Goal: Transaction & Acquisition: Subscribe to service/newsletter

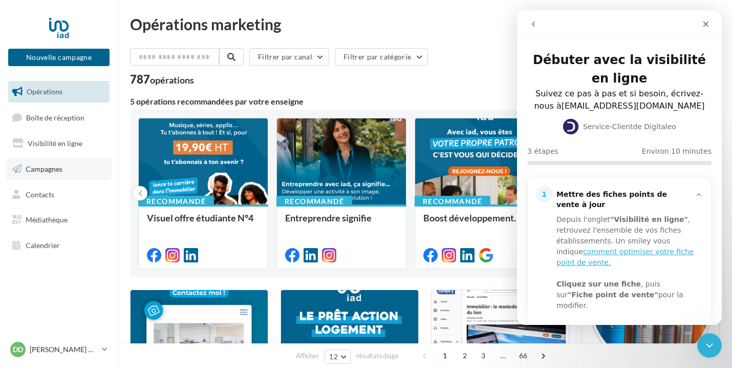
click at [60, 173] on link "Campagnes" at bounding box center [59, 169] width 106 height 22
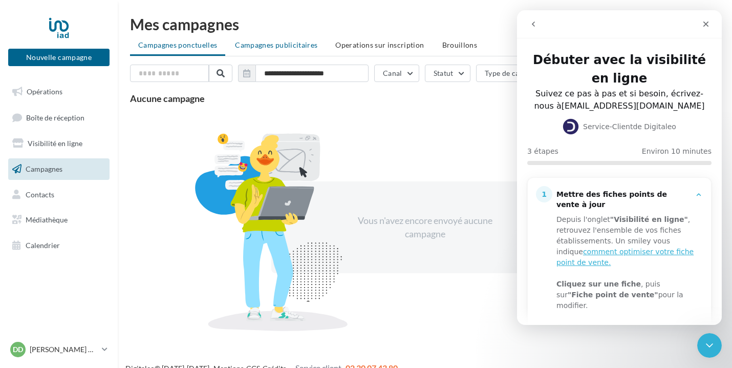
click at [278, 48] on span "Campagnes publicitaires" at bounding box center [276, 44] width 82 height 9
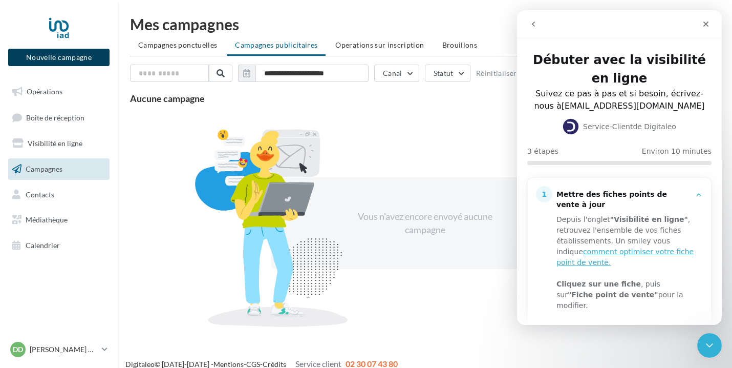
click at [64, 60] on button "Nouvelle campagne" at bounding box center [58, 57] width 101 height 17
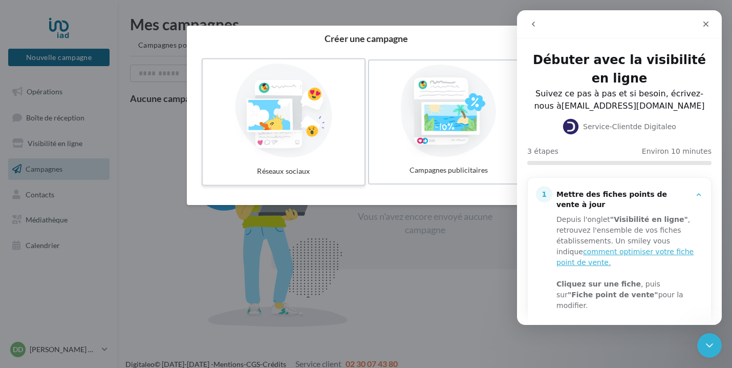
click at [320, 131] on div at bounding box center [284, 111] width 154 height 94
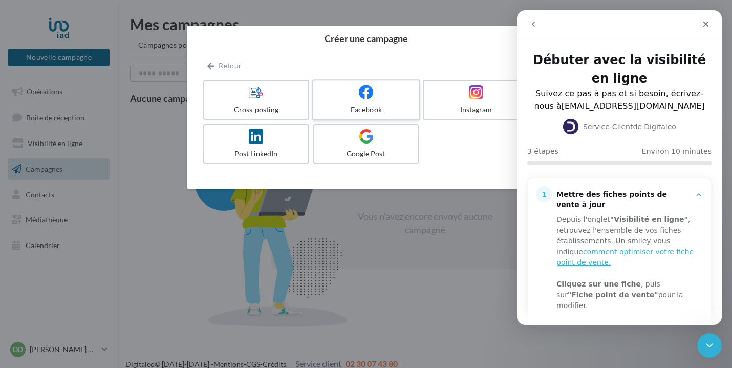
click at [373, 101] on label "Facebook" at bounding box center [366, 99] width 108 height 41
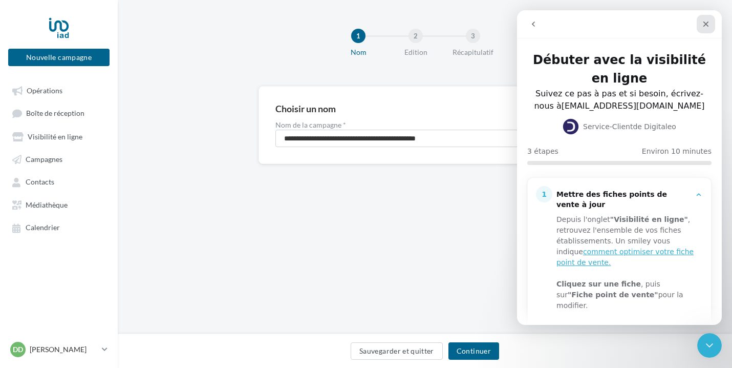
click at [705, 25] on icon "Fermer" at bounding box center [707, 25] width 6 height 6
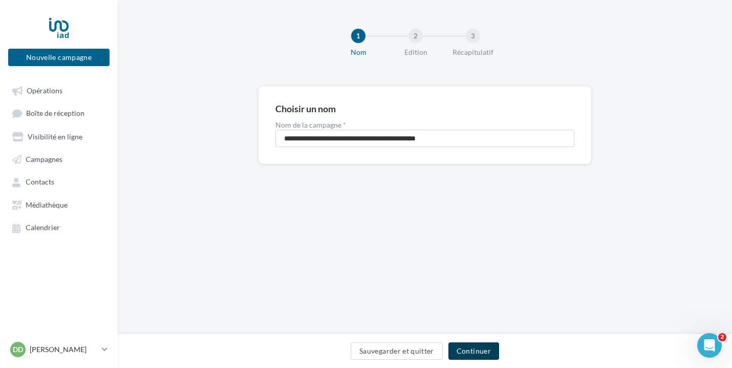
click at [468, 352] on button "Continuer" at bounding box center [474, 350] width 51 height 17
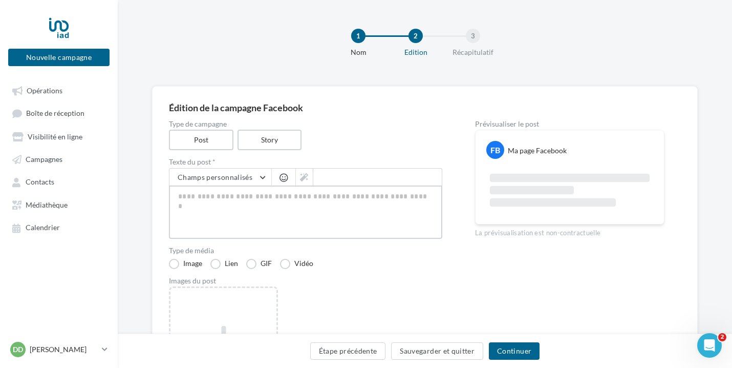
click at [239, 201] on textarea at bounding box center [306, 211] width 274 height 53
paste textarea "**********"
type textarea "**********"
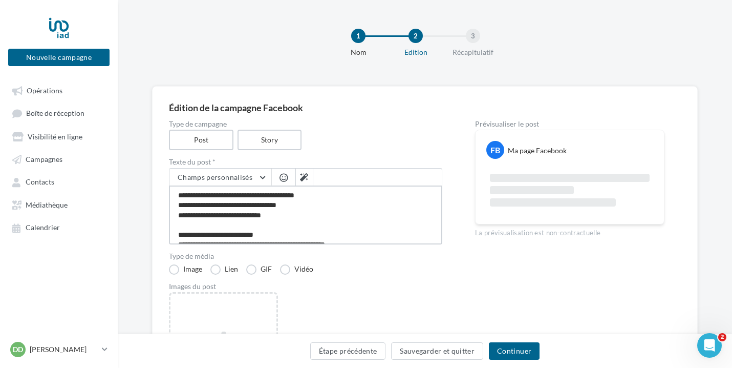
scroll to position [5, 0]
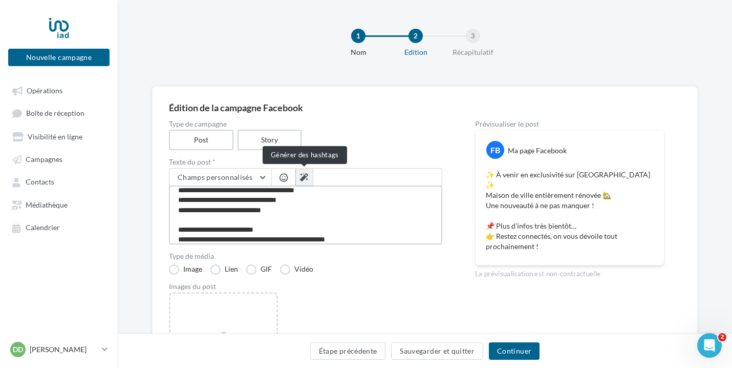
type textarea "**********"
click at [296, 175] on button at bounding box center [304, 177] width 17 height 17
type textarea "**********"
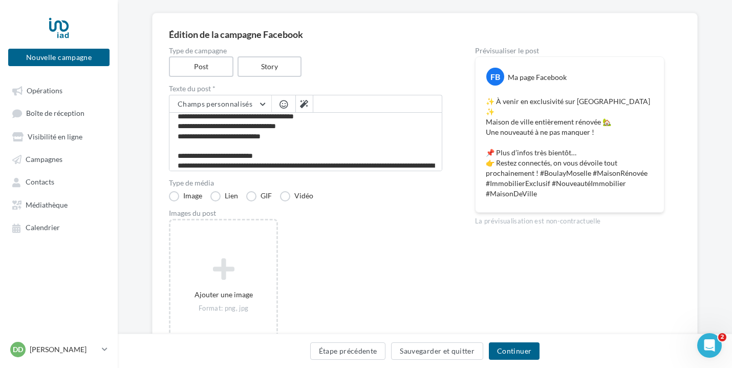
scroll to position [74, 0]
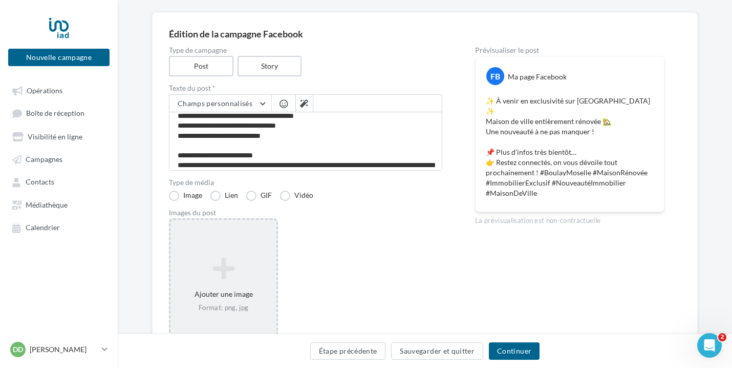
click at [222, 261] on icon at bounding box center [224, 268] width 98 height 25
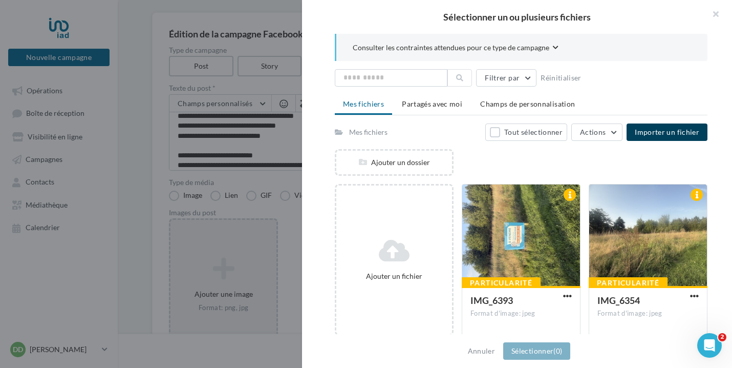
click at [676, 132] on span "Importer un fichier" at bounding box center [667, 132] width 65 height 9
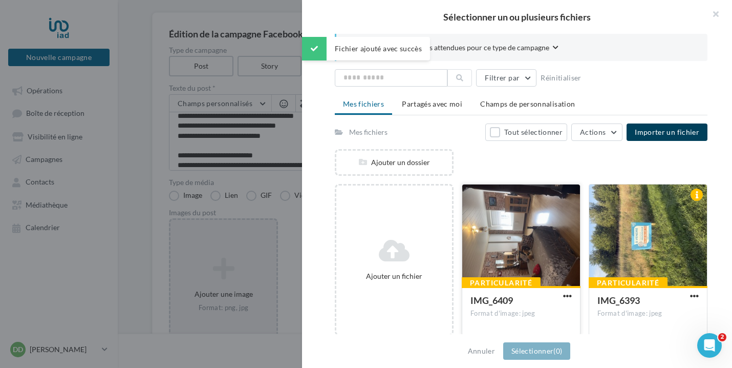
click at [546, 238] on div at bounding box center [522, 235] width 118 height 102
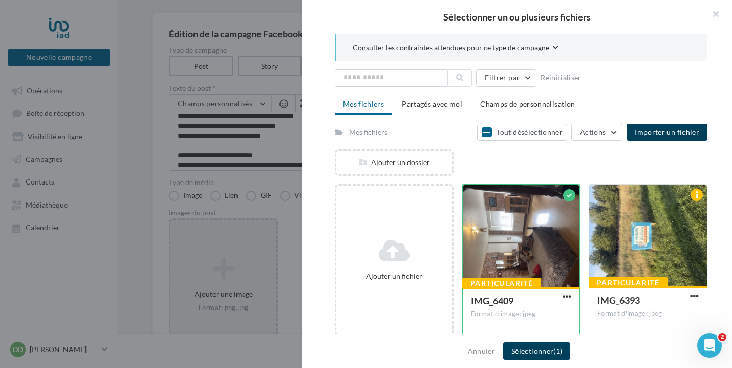
click at [544, 354] on button "Sélectionner (1)" at bounding box center [537, 350] width 67 height 17
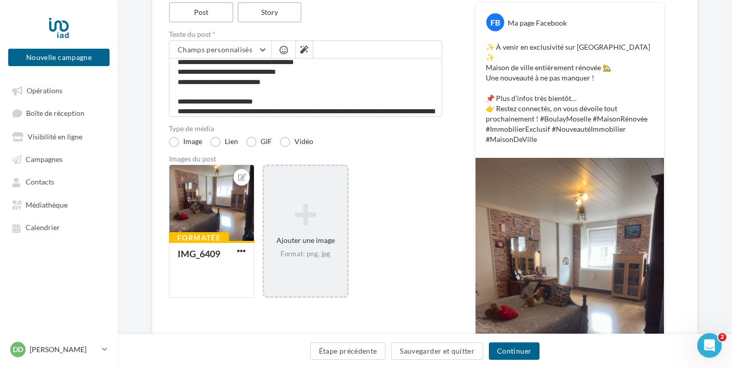
scroll to position [129, 0]
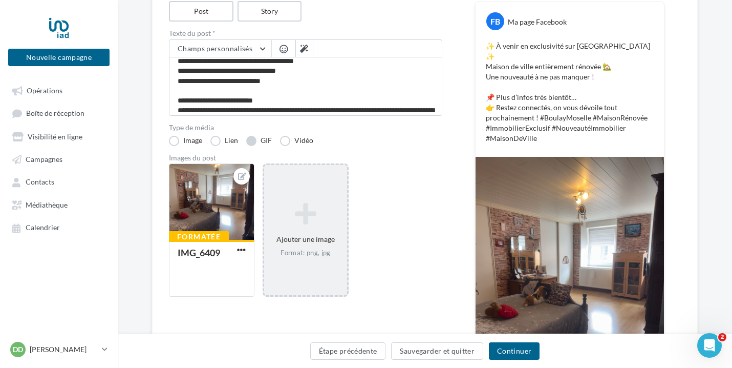
click at [253, 140] on label "GIF" at bounding box center [259, 141] width 26 height 10
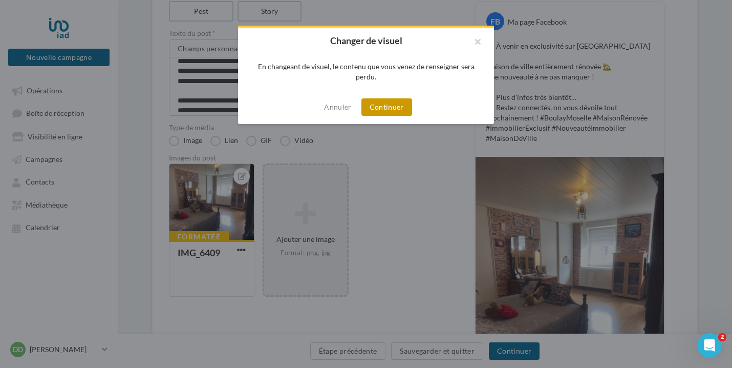
click at [392, 105] on button "Continuer" at bounding box center [387, 106] width 51 height 17
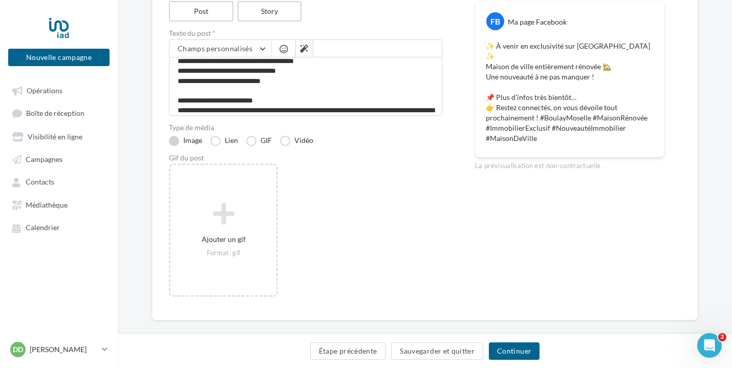
click at [190, 140] on label "Image" at bounding box center [185, 141] width 33 height 10
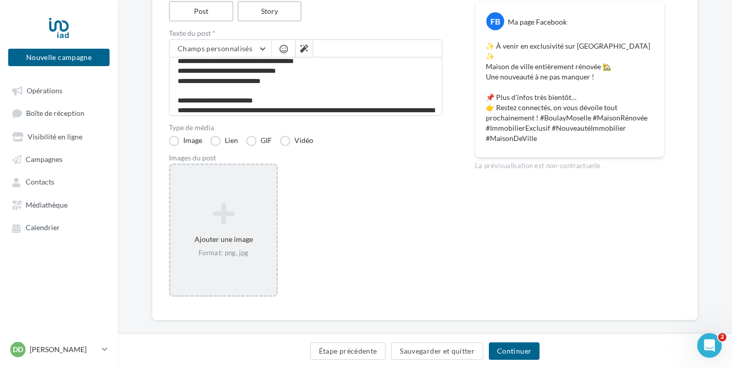
click at [228, 212] on icon at bounding box center [224, 213] width 98 height 25
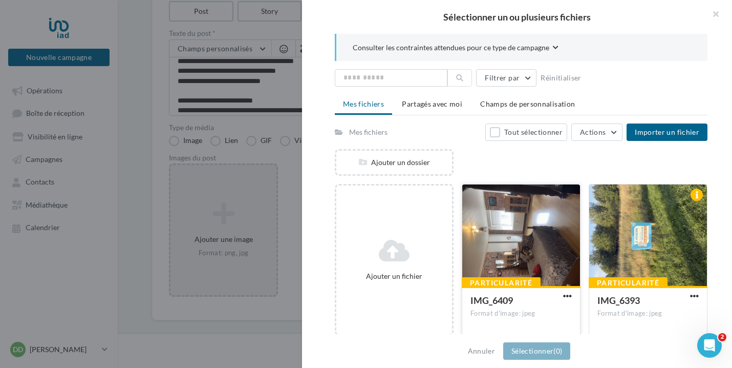
click at [508, 232] on div at bounding box center [522, 235] width 118 height 102
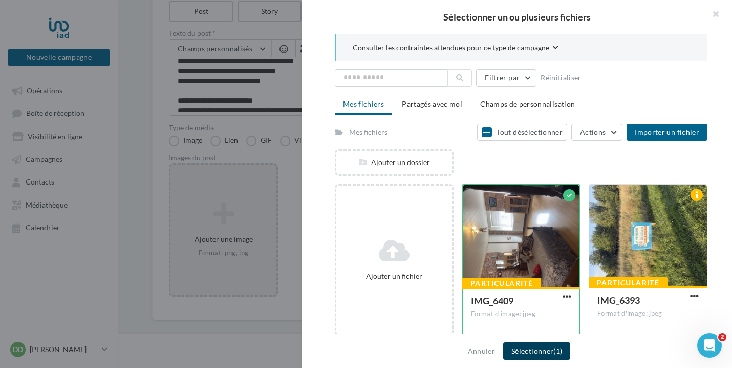
click at [536, 350] on button "Sélectionner (1)" at bounding box center [537, 350] width 67 height 17
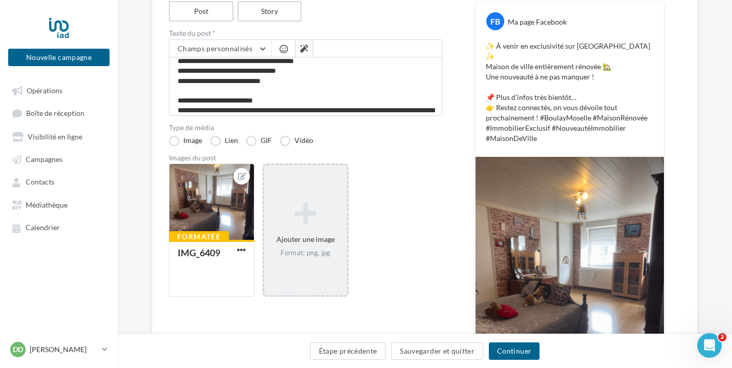
click at [298, 257] on div "Format: png, jpg" at bounding box center [305, 252] width 74 height 9
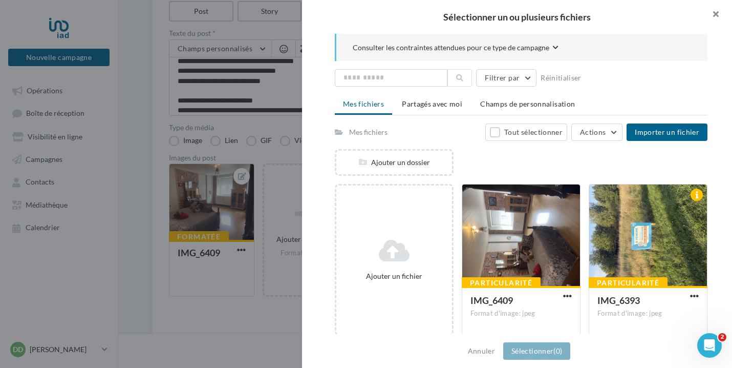
click at [717, 14] on button "button" at bounding box center [712, 15] width 41 height 31
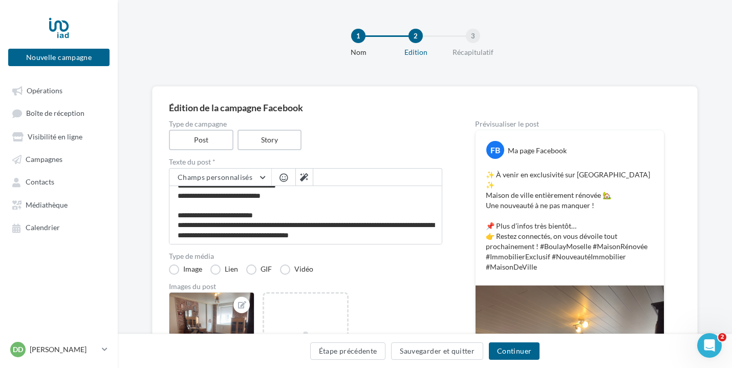
scroll to position [18, 0]
click at [518, 348] on button "Continuer" at bounding box center [514, 350] width 51 height 17
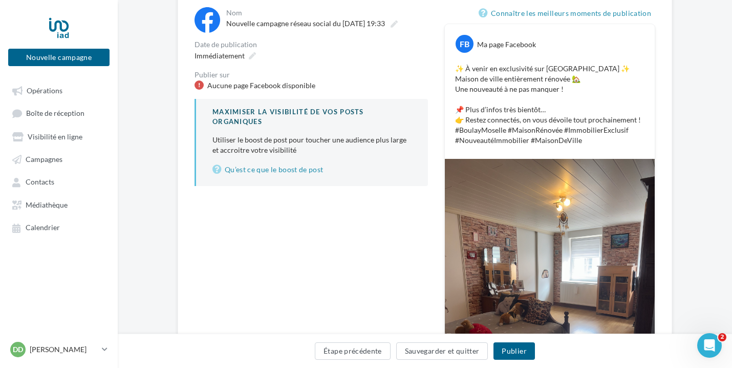
scroll to position [107, 0]
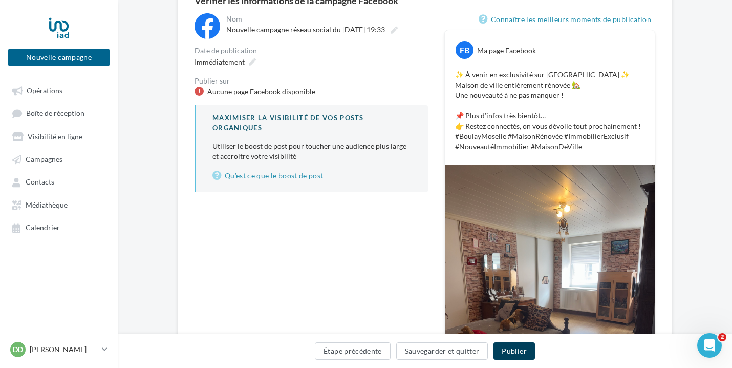
click at [516, 351] on button "Publier" at bounding box center [514, 350] width 41 height 17
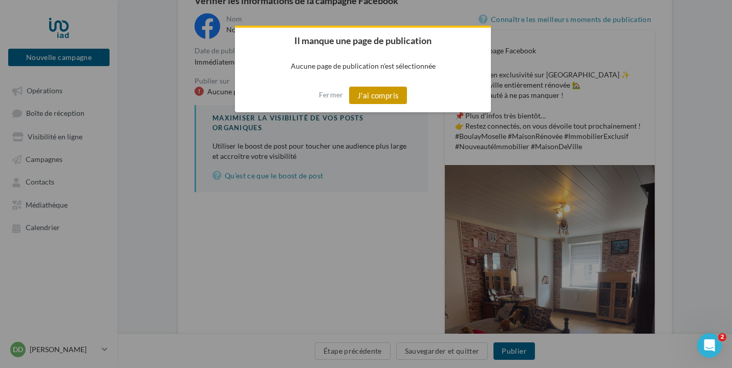
click at [388, 92] on button "J'ai compris" at bounding box center [378, 95] width 58 height 17
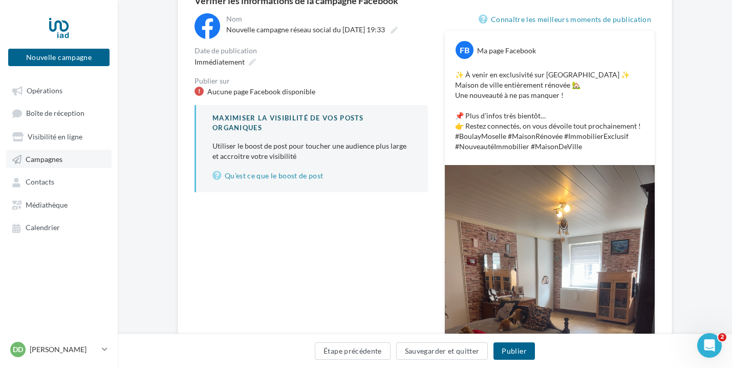
scroll to position [103, 0]
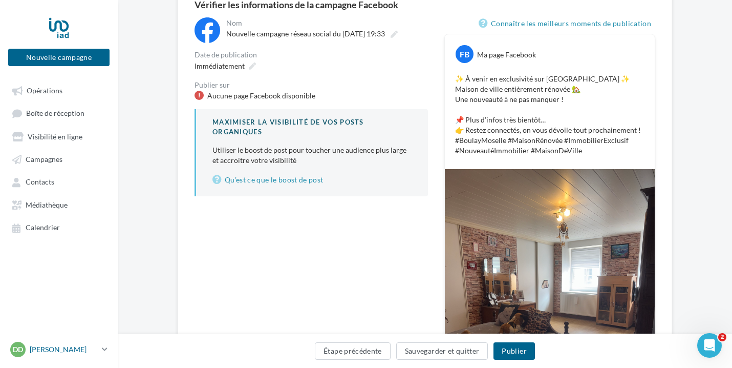
click at [67, 345] on p "[PERSON_NAME]" at bounding box center [64, 349] width 68 height 10
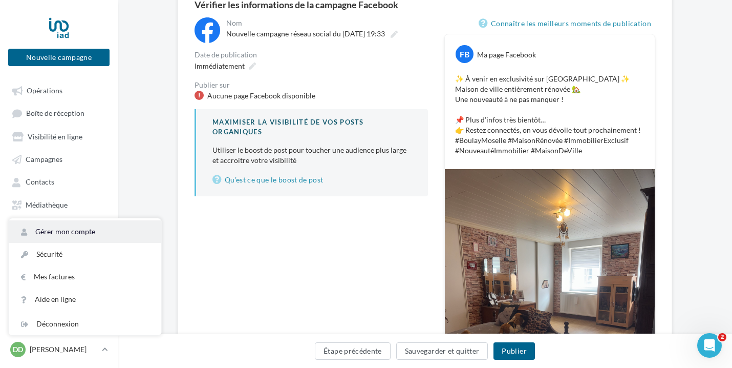
click at [80, 227] on link "Gérer mon compte" at bounding box center [85, 231] width 153 height 23
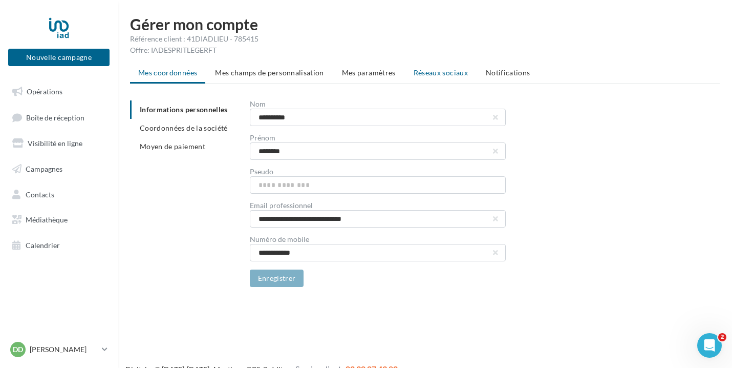
click at [438, 70] on span "Réseaux sociaux" at bounding box center [441, 72] width 54 height 9
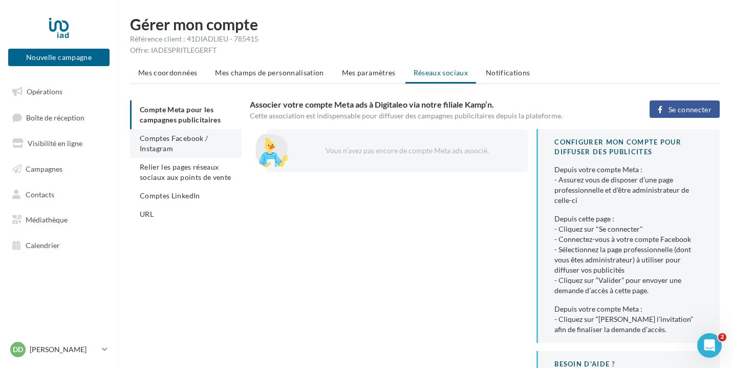
click at [199, 147] on li "Comptes Facebook / Instagram" at bounding box center [186, 143] width 112 height 29
